Goal: Information Seeking & Learning: Learn about a topic

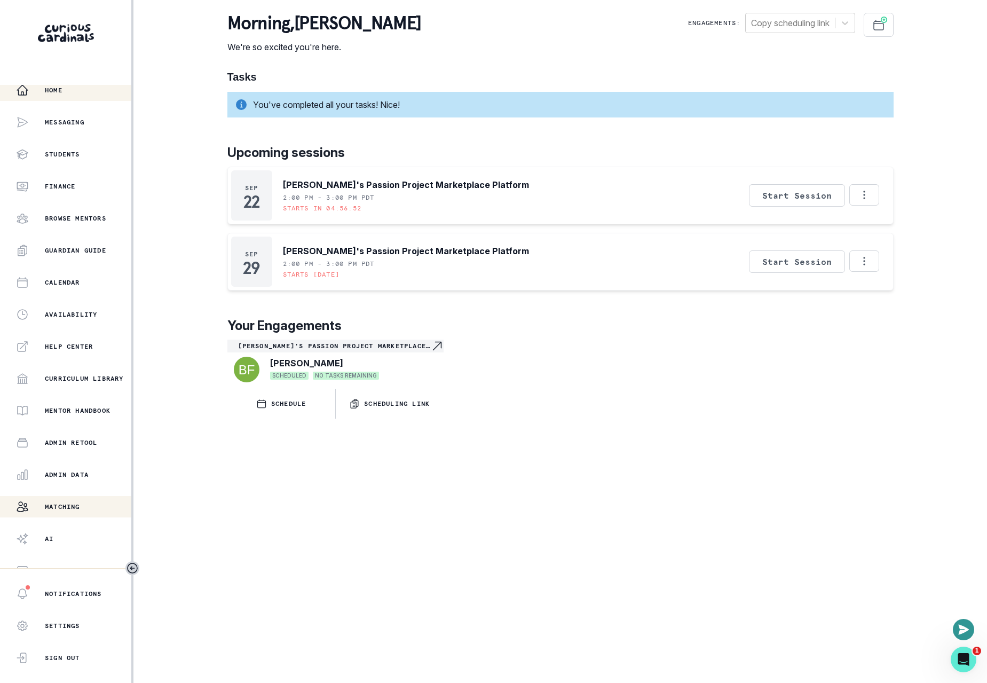
scroll to position [12, 0]
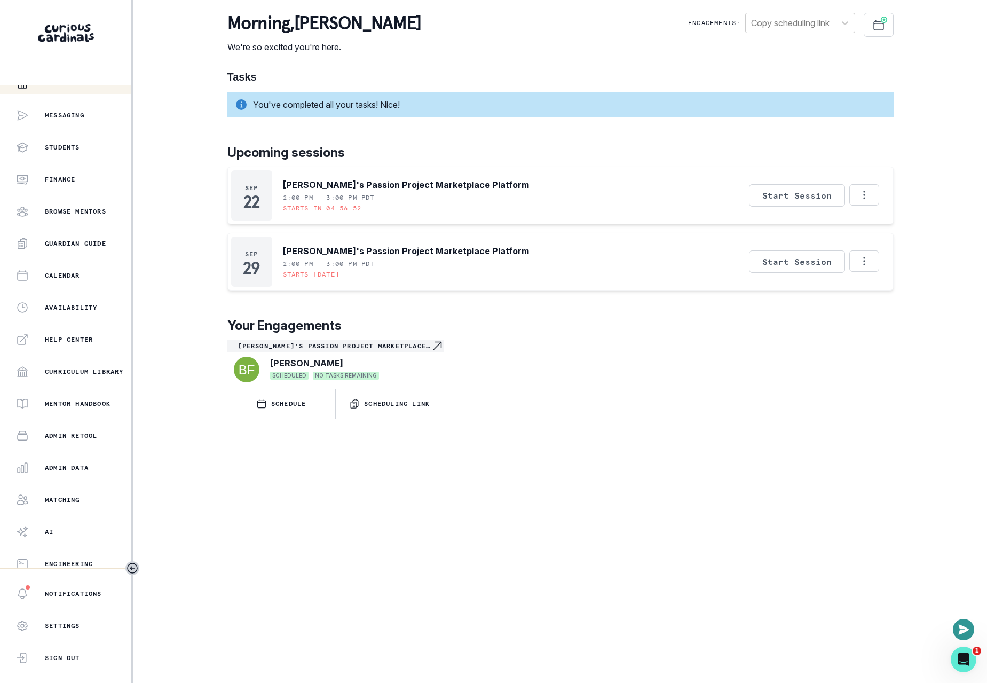
click at [66, 451] on div "Home Messaging Students Finance Browse Mentors Guardian Guide Calendar Availabi…" at bounding box center [65, 326] width 131 height 483
click at [65, 465] on p "Admin Data" at bounding box center [67, 468] width 44 height 9
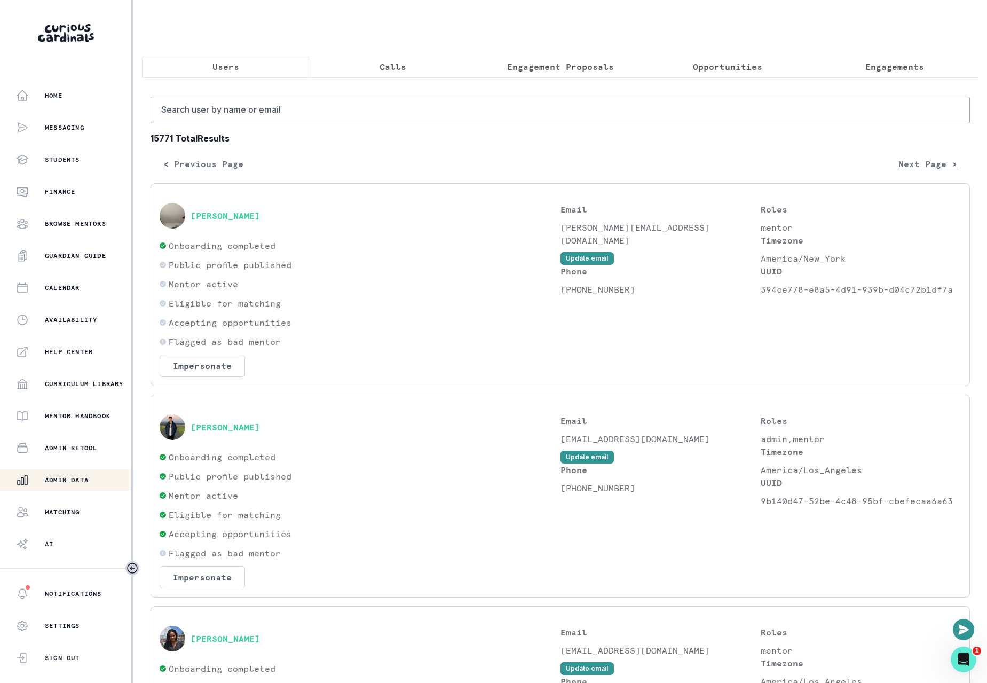
click at [894, 67] on p "Engagements" at bounding box center [895, 66] width 59 height 13
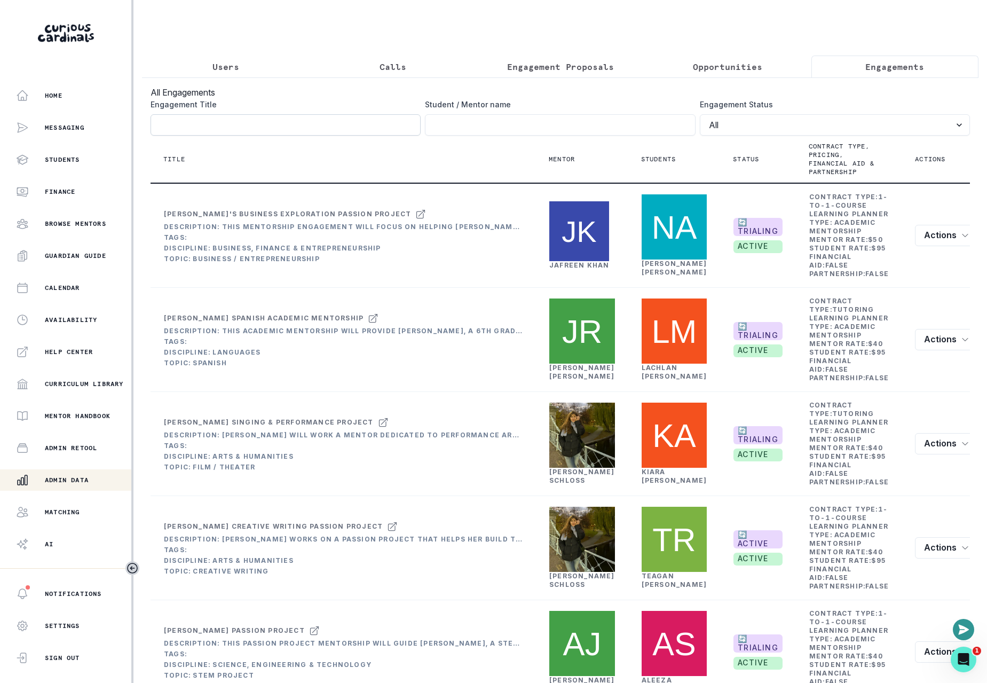
click at [373, 128] on input "Engagement Title" at bounding box center [286, 124] width 270 height 21
click at [502, 133] on input "Engagement Title" at bounding box center [560, 124] width 270 height 21
click at [442, 183] on th "Title" at bounding box center [344, 160] width 386 height 48
click at [288, 163] on div "Title" at bounding box center [343, 159] width 360 height 9
click at [388, 183] on th "Title" at bounding box center [344, 160] width 386 height 48
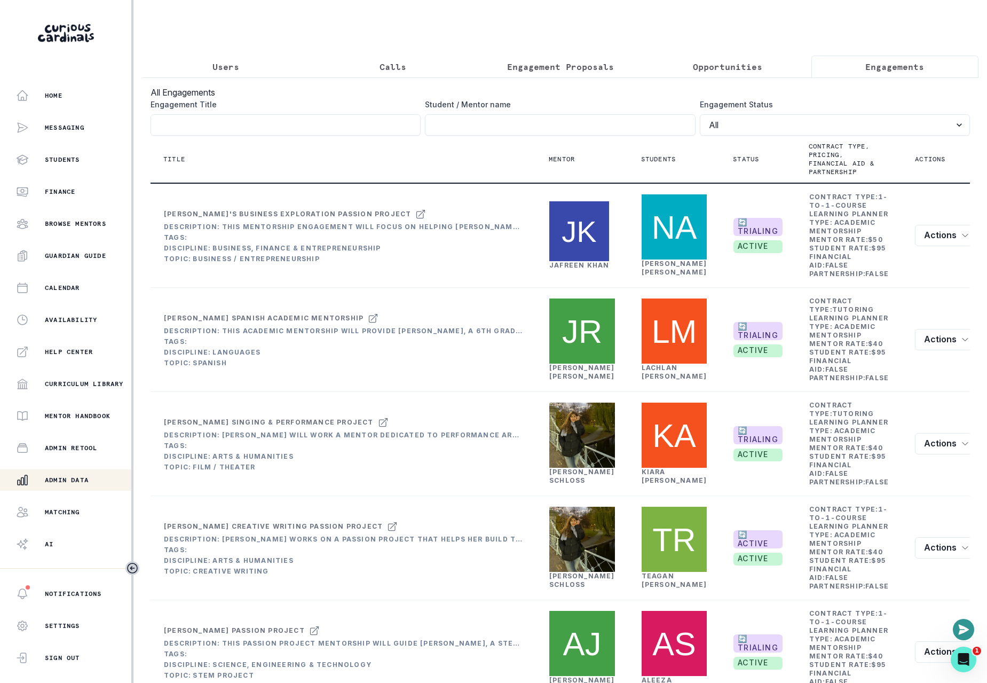
click at [940, 167] on th "Actions" at bounding box center [946, 160] width 89 height 48
click at [430, 183] on th "Title" at bounding box center [344, 160] width 386 height 48
click at [249, 129] on input "Engagement Title" at bounding box center [286, 124] width 270 height 21
click at [139, 182] on main "Users Calls Engagement Proposals Opportunities Engagements All Engagements Enga…" at bounding box center [561, 341] width 854 height 683
click at [491, 123] on input "Engagement Title" at bounding box center [560, 124] width 270 height 21
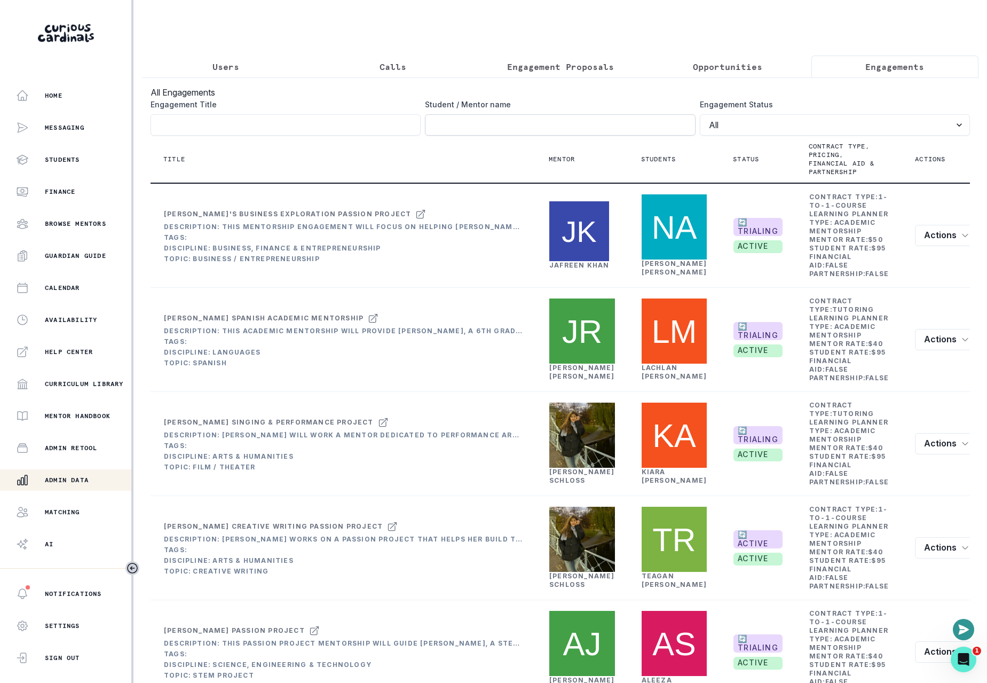
paste input "[PERSON_NAME]"
type input "[PERSON_NAME]"
click button "submit" at bounding box center [0, 0] width 0 height 0
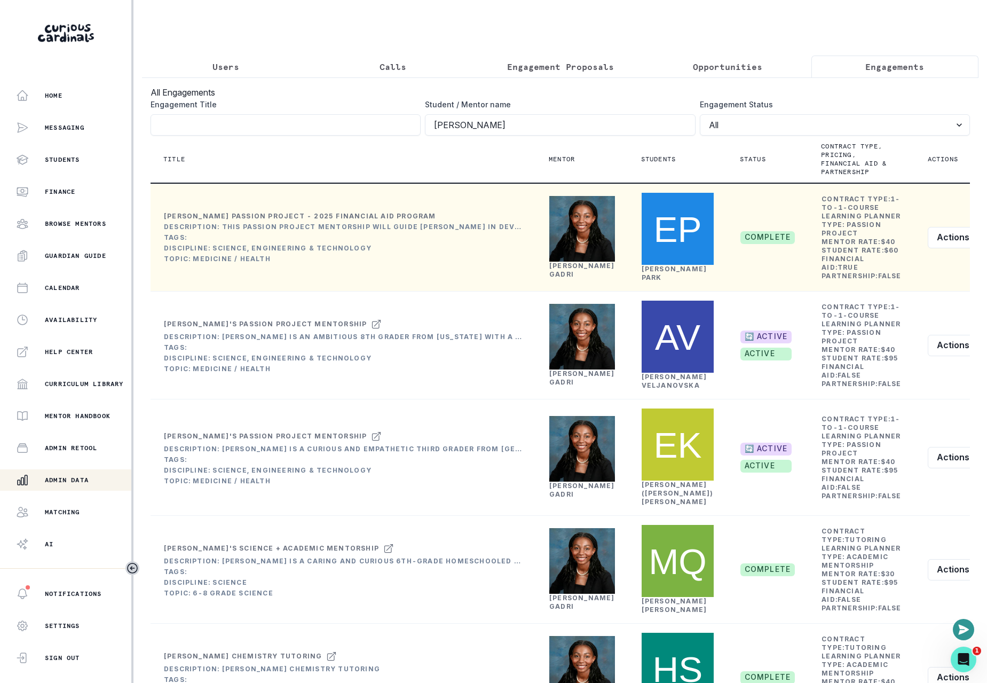
click at [588, 278] on link "[PERSON_NAME]" at bounding box center [582, 270] width 66 height 17
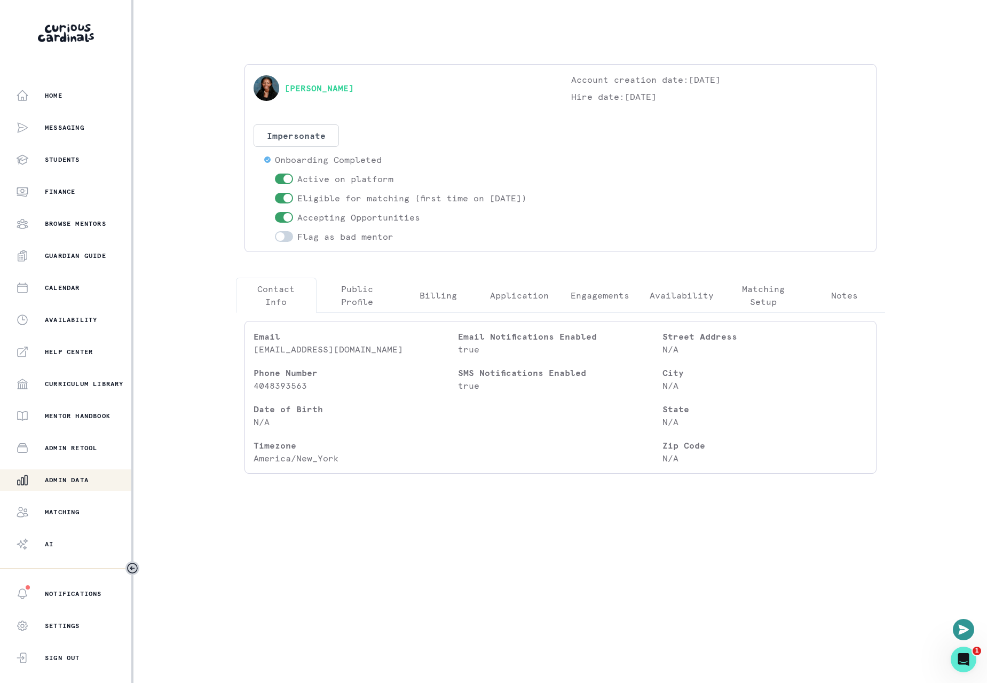
click at [600, 290] on p "Engagements" at bounding box center [600, 295] width 59 height 13
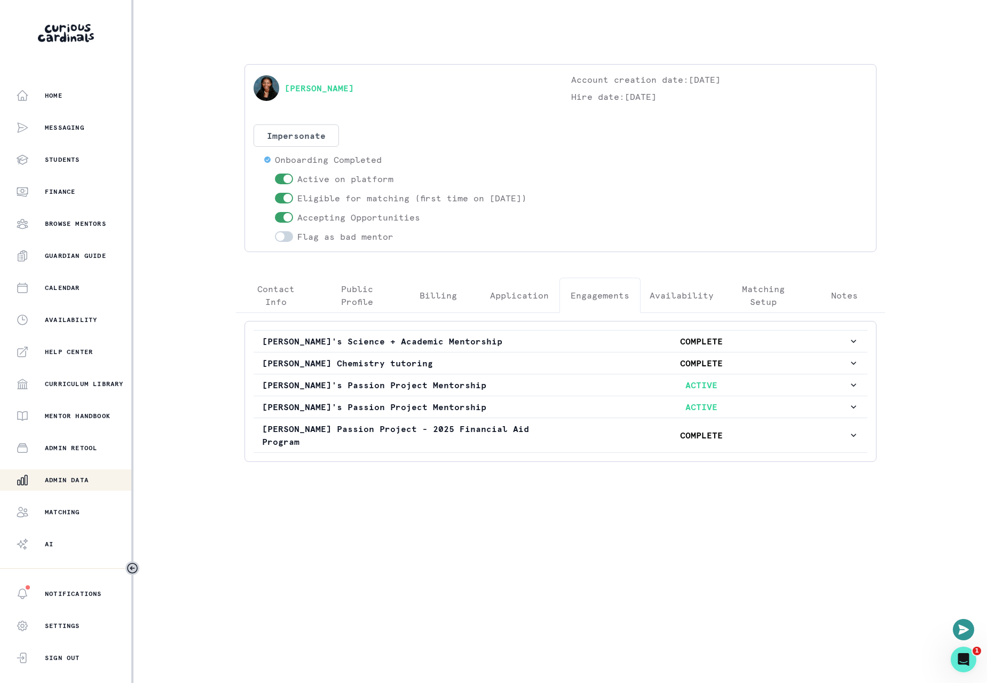
click at [923, 397] on div "Home Messaging Students Finance Browse Mentors Guardian Guide Calendar Availabi…" at bounding box center [493, 341] width 987 height 683
click at [486, 500] on div "[PERSON_NAME] Account creation date: [DATE] Hire date: [DATE] Impersonate Confi…" at bounding box center [560, 267] width 666 height 535
click at [472, 494] on div "[PERSON_NAME] Account creation date: [DATE] Hire date: [DATE] Impersonate Confi…" at bounding box center [560, 267] width 666 height 535
click at [459, 410] on p "[PERSON_NAME]'s Passion Project Mentorship" at bounding box center [408, 407] width 293 height 13
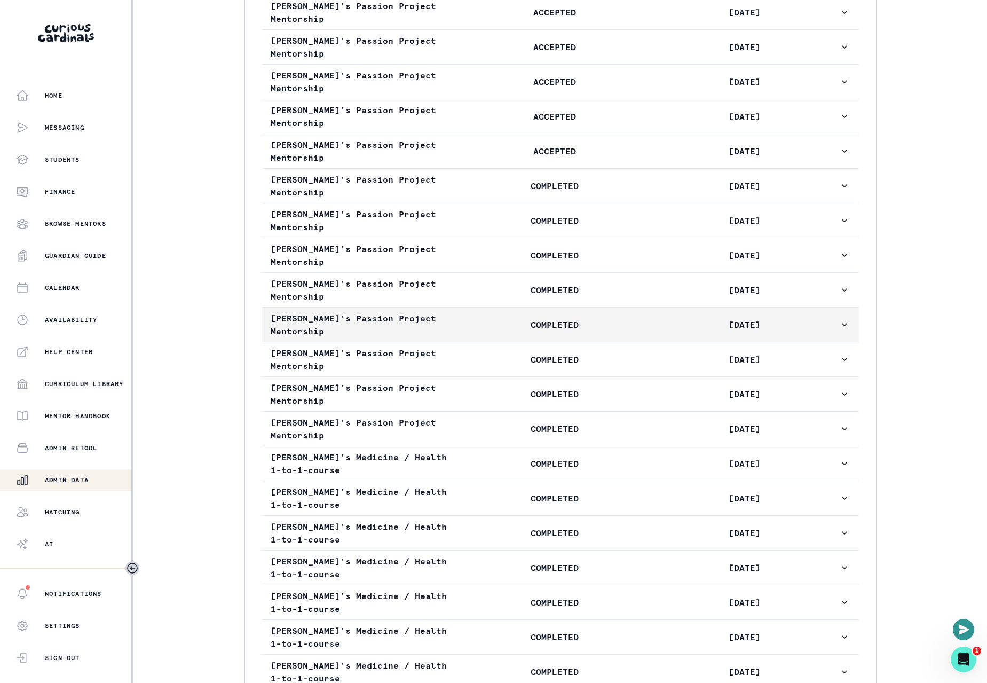
scroll to position [787, 0]
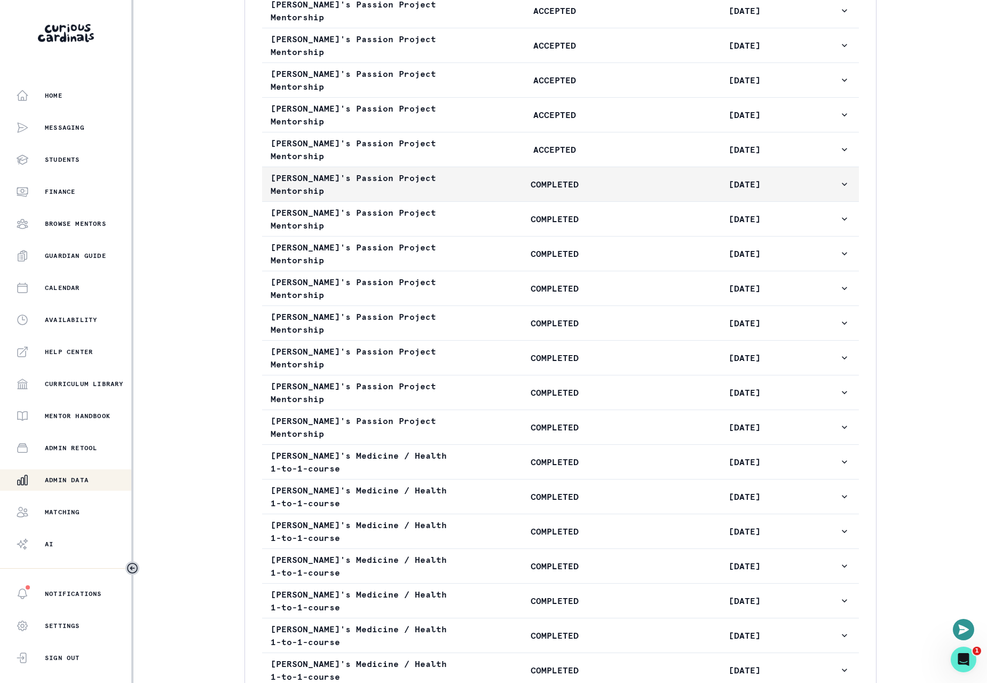
click at [839, 190] on icon "button" at bounding box center [844, 184] width 11 height 11
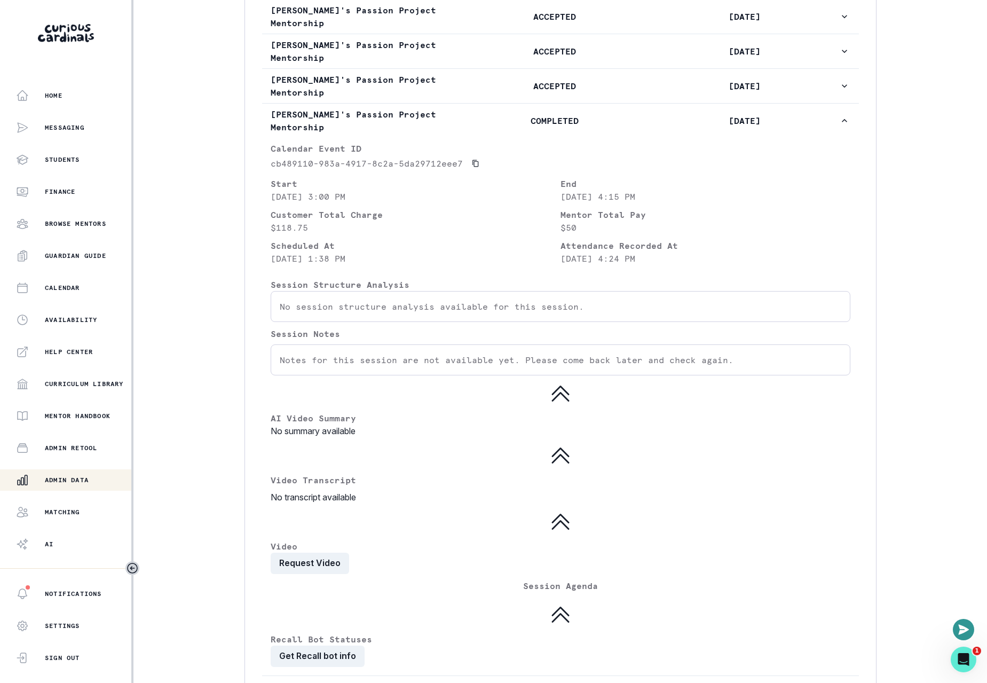
scroll to position [1181, 0]
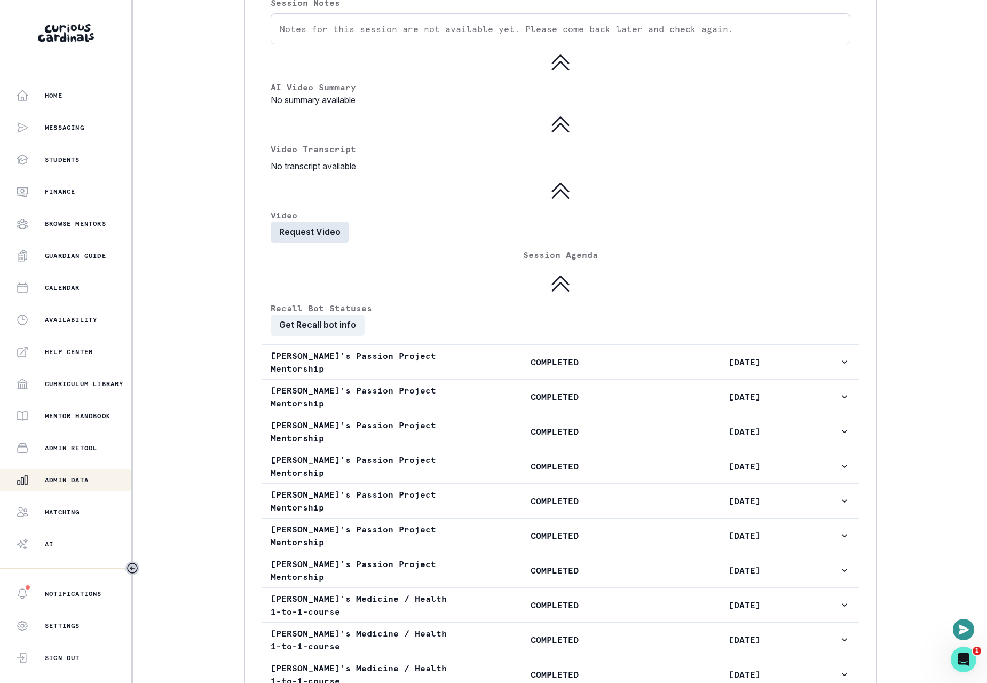
click at [336, 243] on button "Request Video" at bounding box center [310, 232] width 78 height 21
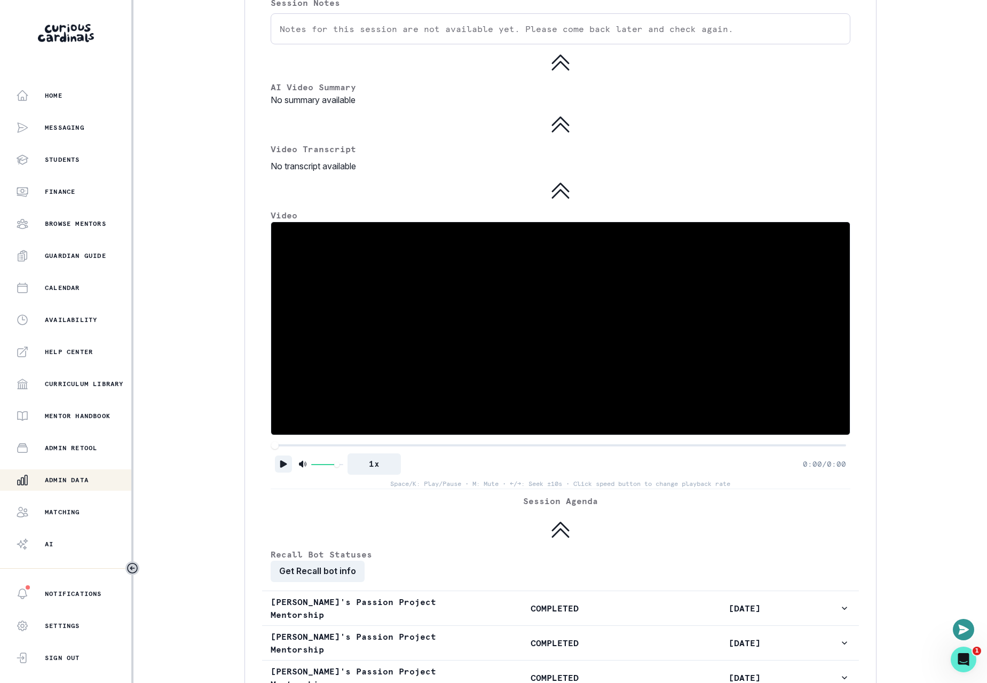
click at [288, 469] on icon "Play" at bounding box center [283, 464] width 11 height 11
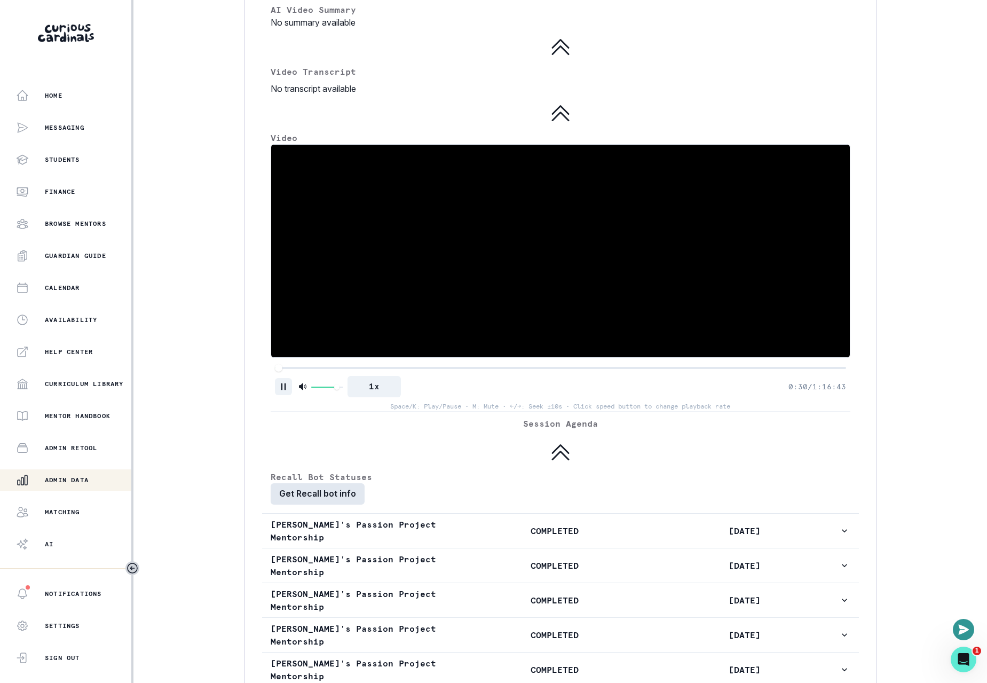
scroll to position [1261, 0]
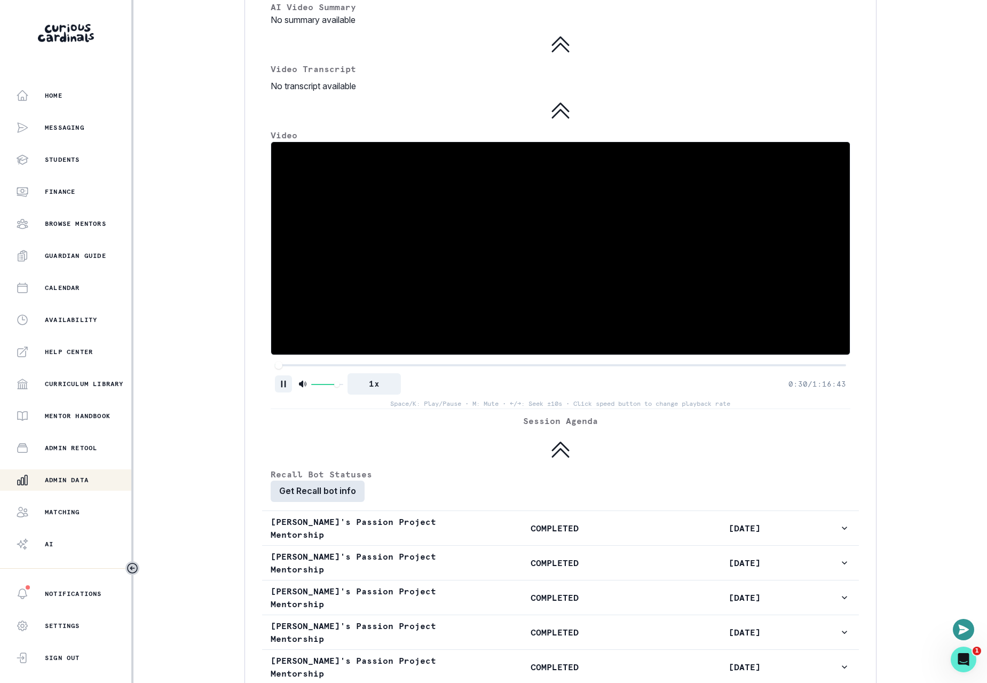
click at [339, 502] on button "Get Recall bot info" at bounding box center [318, 491] width 94 height 21
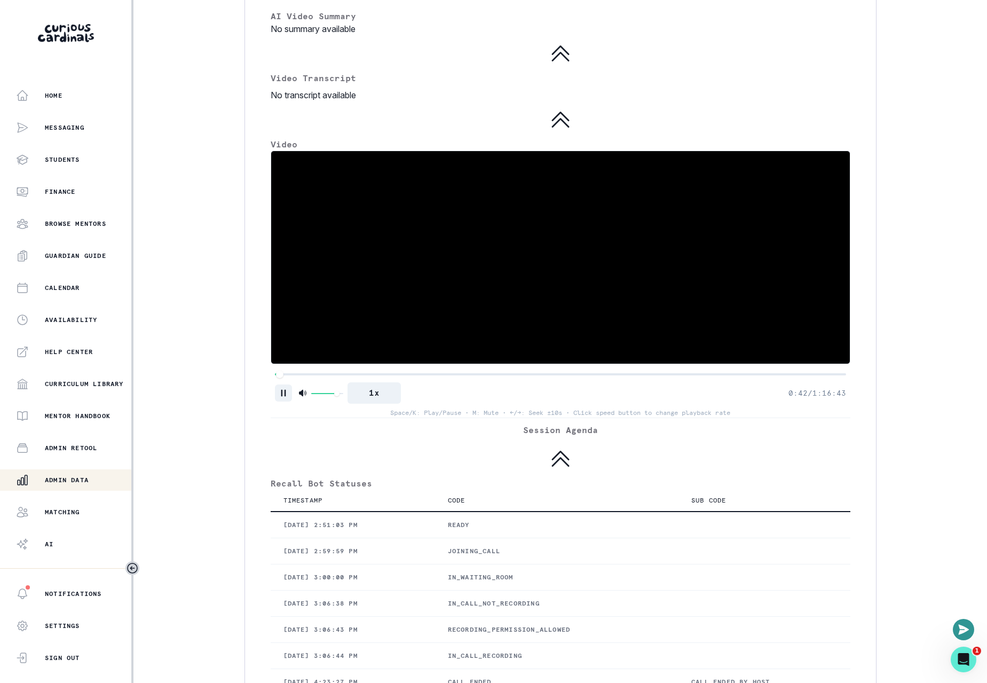
scroll to position [1264, 0]
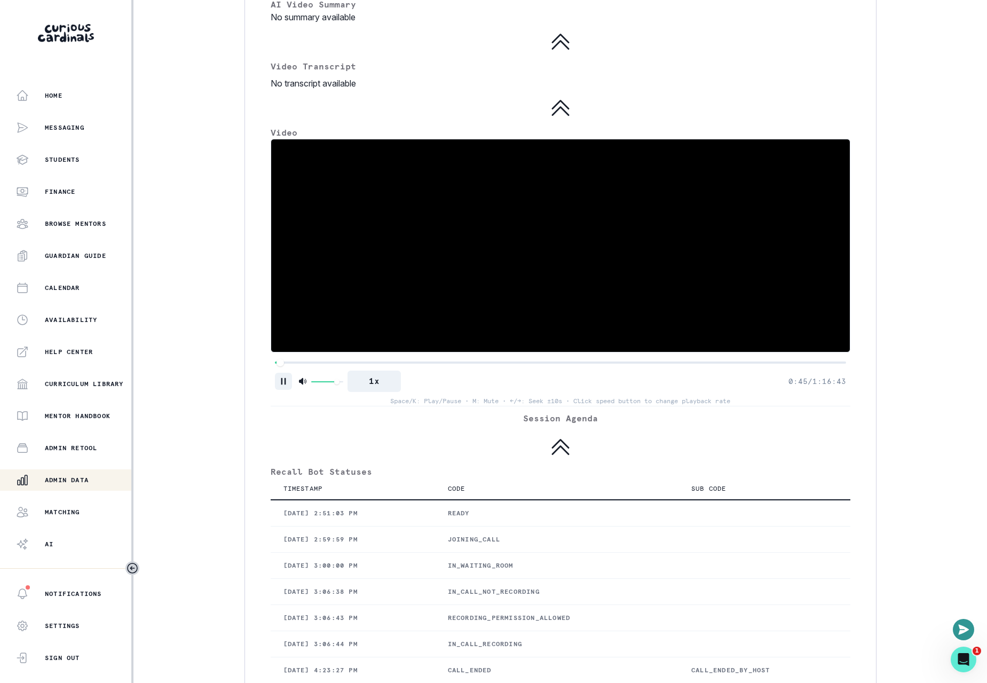
click at [528, 289] on video at bounding box center [560, 245] width 579 height 213
click at [184, 411] on div "Home Messaging Students Finance Browse Mentors Guardian Guide Calendar Availabi…" at bounding box center [493, 341] width 987 height 683
